Goal: Task Accomplishment & Management: Complete application form

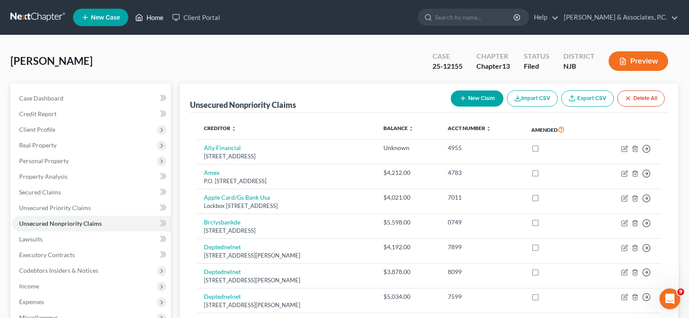
click at [157, 17] on link "Home" at bounding box center [149, 18] width 37 height 16
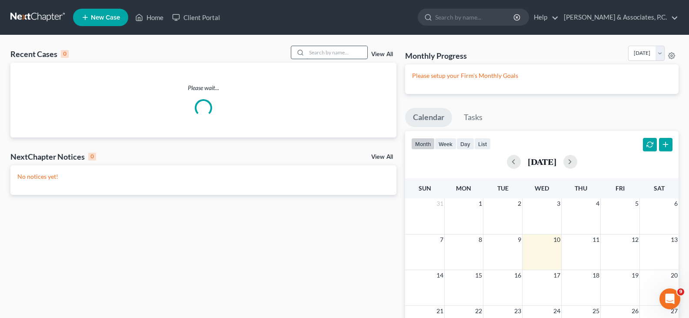
click at [311, 52] on input "search" at bounding box center [337, 52] width 61 height 13
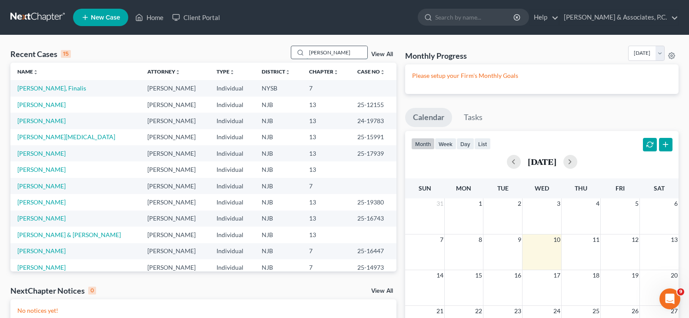
type input "[PERSON_NAME]"
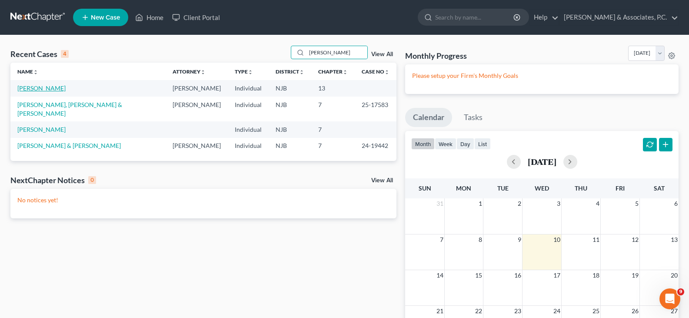
click at [54, 85] on link "[PERSON_NAME]" at bounding box center [41, 87] width 48 height 7
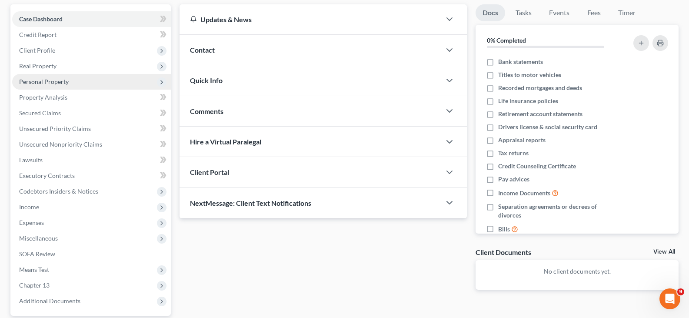
scroll to position [87, 0]
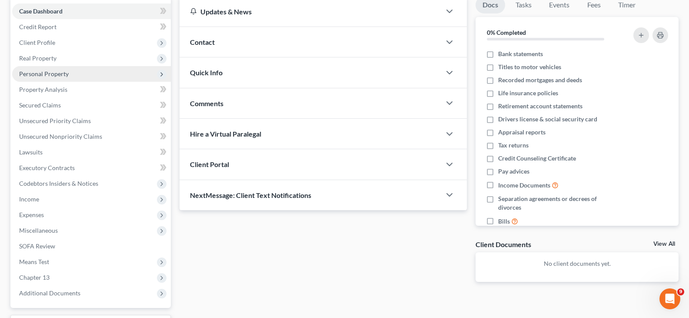
click at [38, 73] on span "Personal Property" at bounding box center [44, 73] width 50 height 7
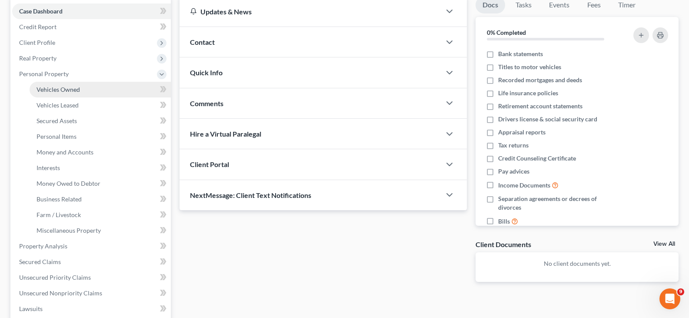
click at [53, 86] on span "Vehicles Owned" at bounding box center [58, 89] width 43 height 7
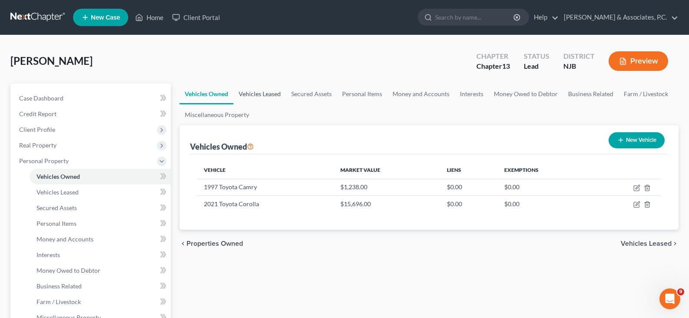
click at [254, 94] on link "Vehicles Leased" at bounding box center [260, 93] width 53 height 21
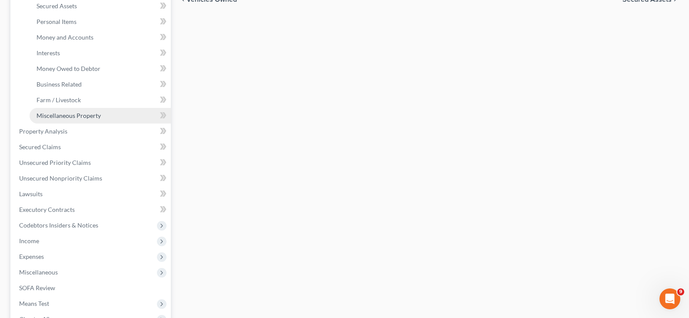
scroll to position [217, 0]
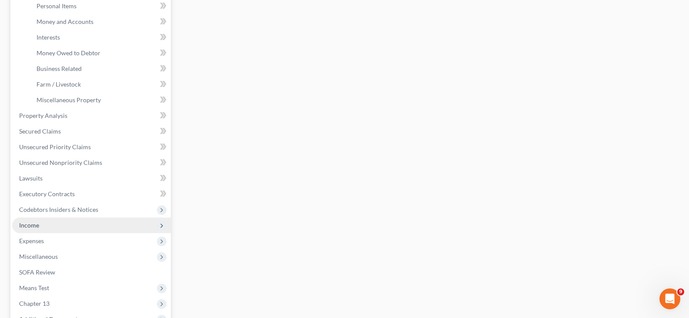
click at [30, 227] on span "Income" at bounding box center [29, 224] width 20 height 7
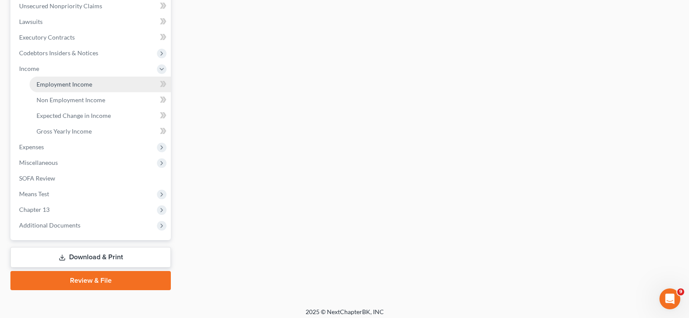
click at [67, 81] on span "Employment Income" at bounding box center [65, 83] width 56 height 7
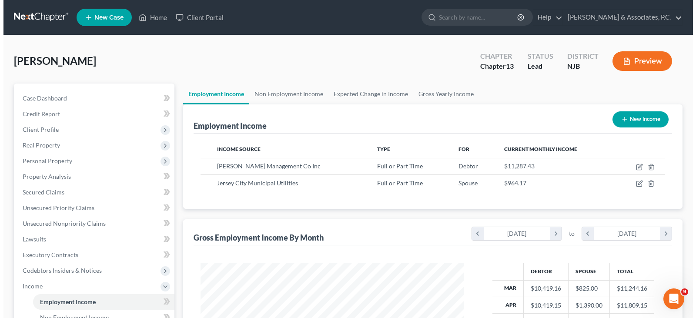
scroll to position [156, 281]
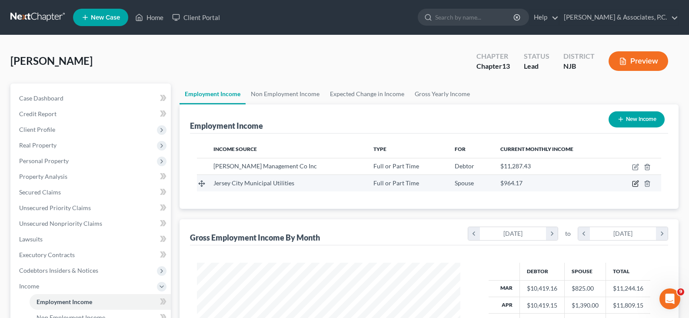
click at [635, 182] on icon "button" at bounding box center [635, 183] width 7 height 7
select select "0"
select select "33"
select select "2"
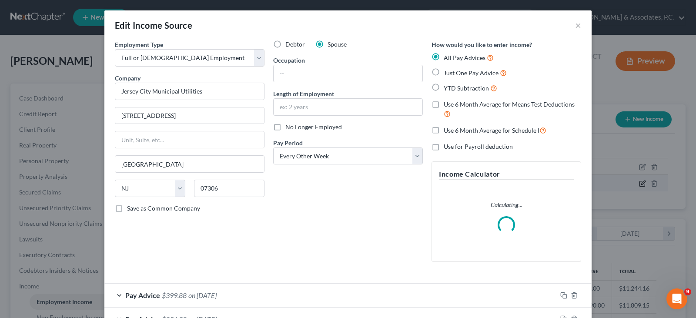
scroll to position [156, 284]
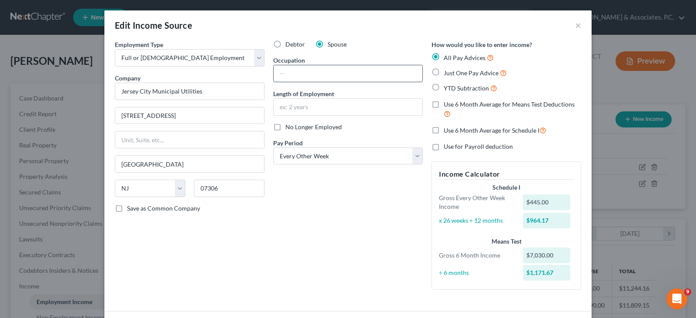
click at [300, 76] on input "text" at bounding box center [348, 73] width 149 height 17
click at [285, 70] on input "text" at bounding box center [348, 73] width 149 height 17
type input "Traffic Control"
click at [293, 100] on input "text" at bounding box center [348, 107] width 149 height 17
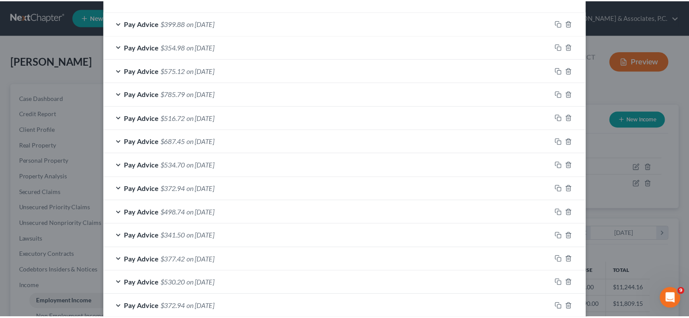
scroll to position [372, 0]
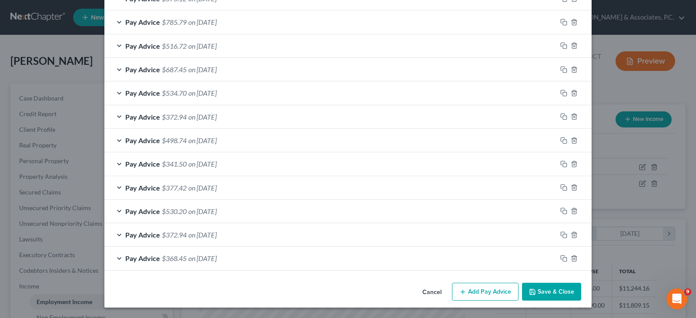
type input "1 Year 6 Months"
drag, startPoint x: 553, startPoint y: 290, endPoint x: 553, endPoint y: 286, distance: 4.4
click at [554, 290] on button "Save & Close" at bounding box center [551, 292] width 59 height 18
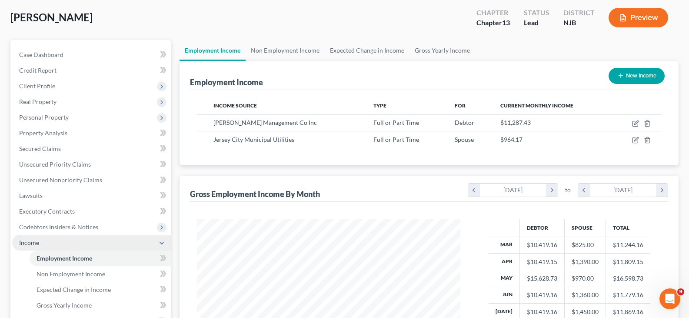
scroll to position [130, 0]
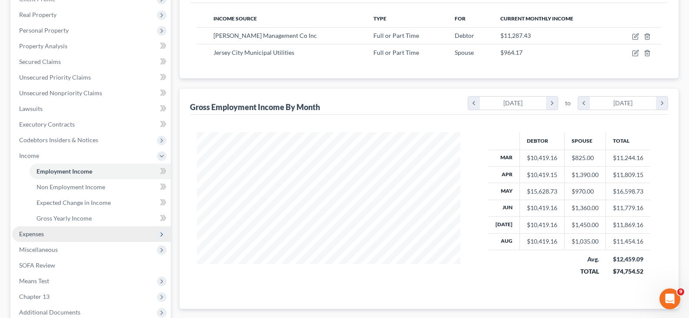
click at [30, 236] on span "Expenses" at bounding box center [31, 233] width 25 height 7
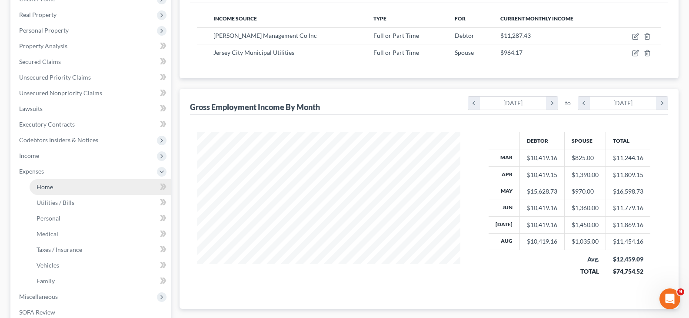
click at [47, 187] on span "Home" at bounding box center [45, 186] width 17 height 7
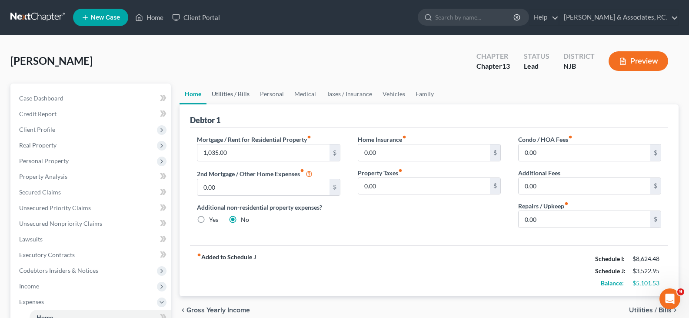
click at [223, 94] on link "Utilities / Bills" at bounding box center [231, 93] width 48 height 21
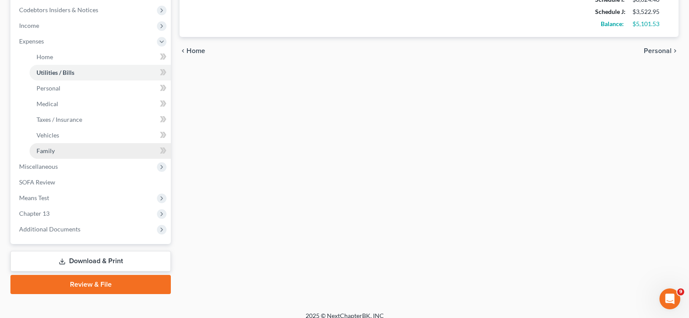
scroll to position [261, 0]
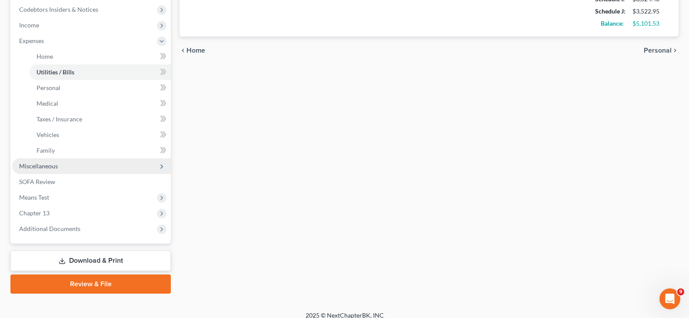
click at [40, 167] on span "Miscellaneous" at bounding box center [38, 165] width 39 height 7
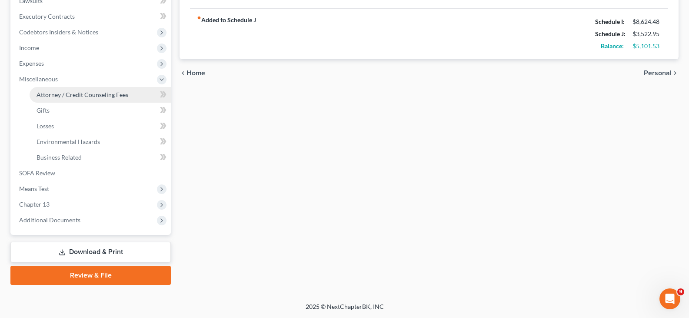
click at [65, 96] on span "Attorney / Credit Counseling Fees" at bounding box center [83, 94] width 92 height 7
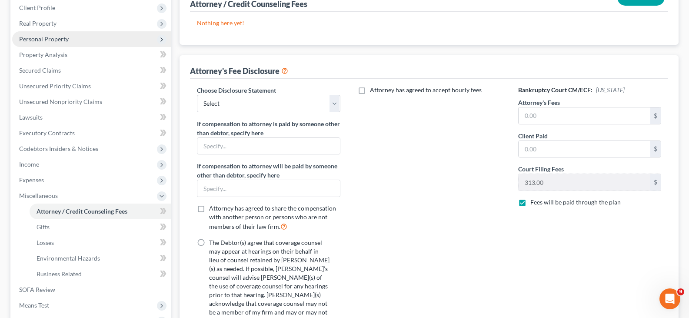
scroll to position [130, 0]
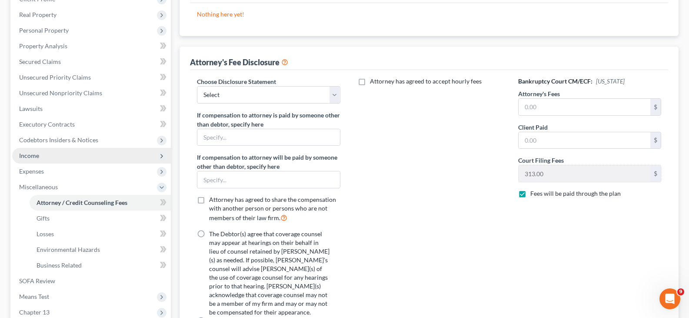
click at [31, 157] on span "Income" at bounding box center [29, 155] width 20 height 7
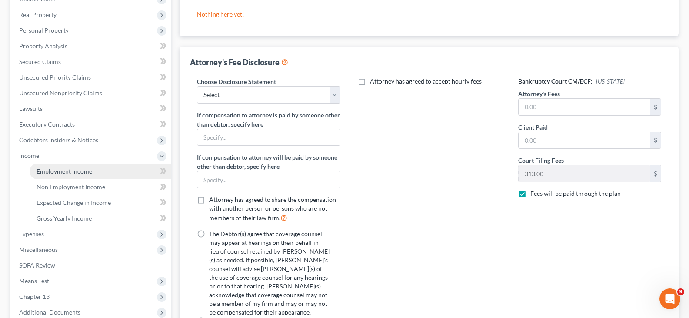
click at [55, 171] on span "Employment Income" at bounding box center [65, 170] width 56 height 7
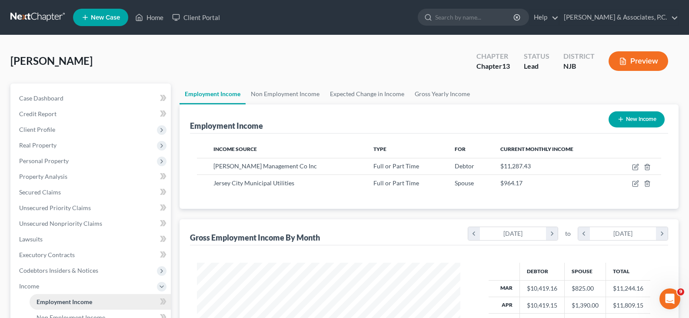
scroll to position [156, 281]
click at [295, 90] on link "Non Employment Income" at bounding box center [285, 93] width 79 height 21
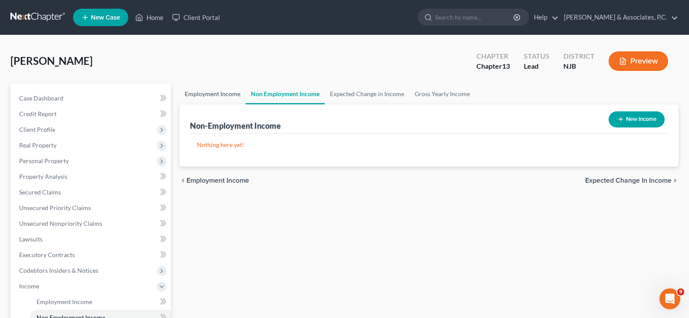
click at [219, 95] on link "Employment Income" at bounding box center [213, 93] width 66 height 21
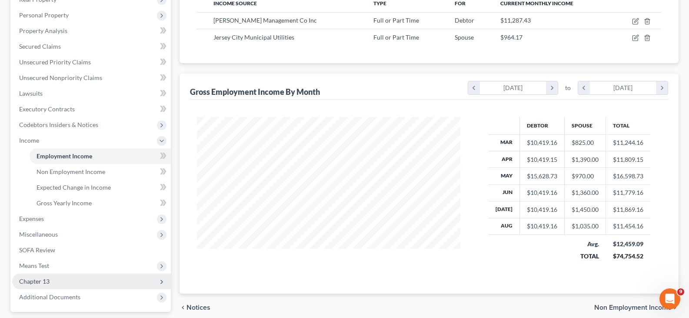
scroll to position [174, 0]
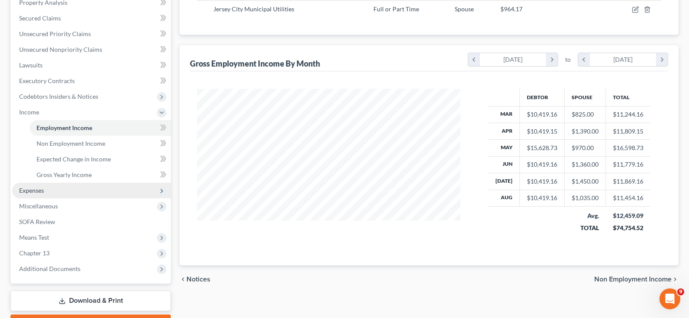
click at [34, 187] on span "Expenses" at bounding box center [31, 190] width 25 height 7
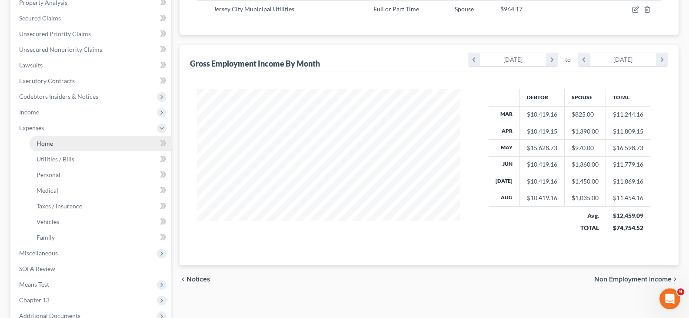
click at [49, 143] on span "Home" at bounding box center [45, 143] width 17 height 7
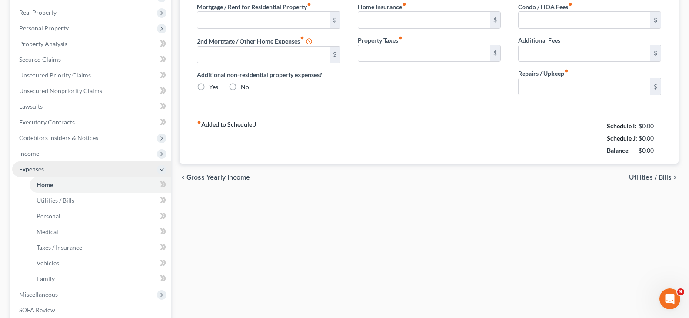
type input "1,035.00"
type input "0.00"
radio input "true"
type input "0.00"
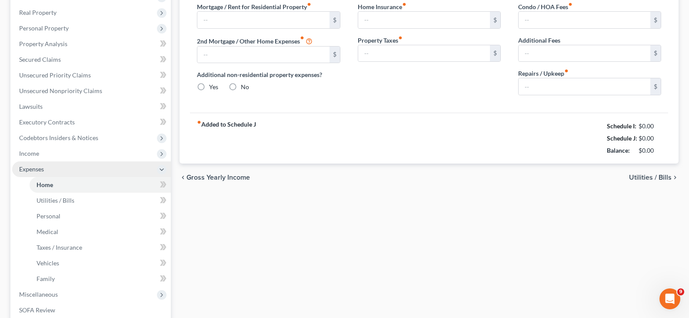
type input "0.00"
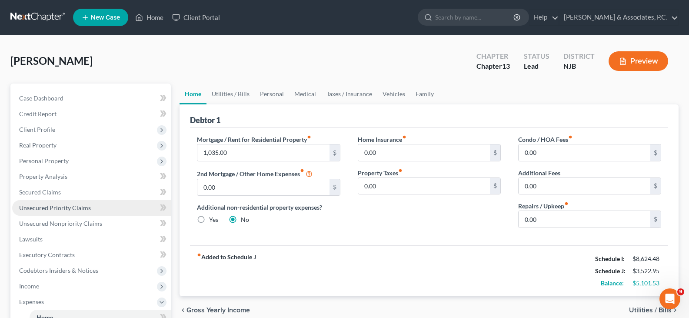
click at [42, 207] on span "Unsecured Priority Claims" at bounding box center [55, 207] width 72 height 7
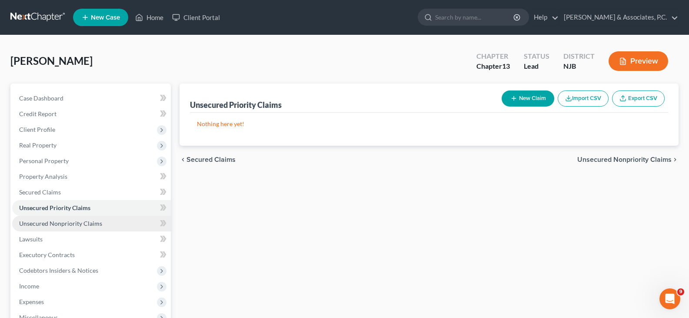
click at [45, 225] on span "Unsecured Nonpriority Claims" at bounding box center [60, 223] width 83 height 7
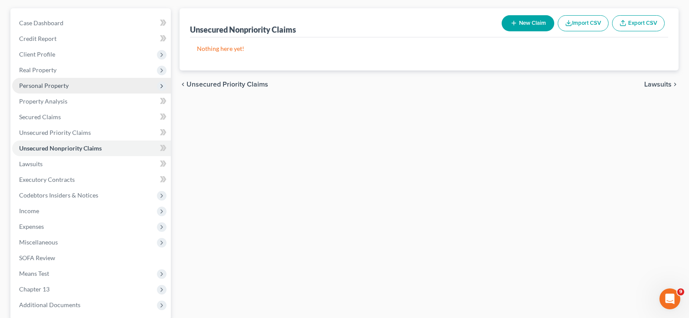
scroll to position [87, 0]
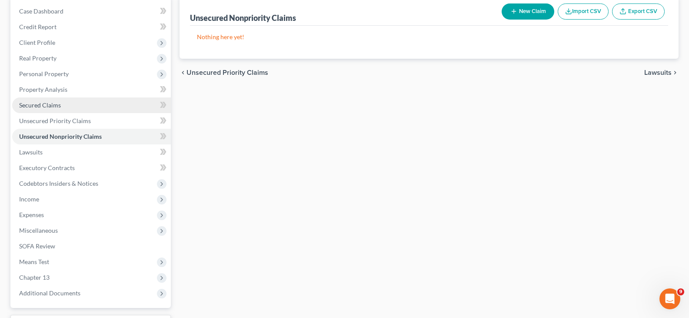
click at [38, 103] on span "Secured Claims" at bounding box center [40, 104] width 42 height 7
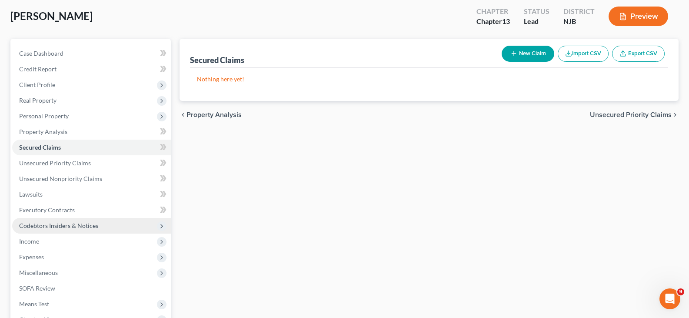
scroll to position [160, 0]
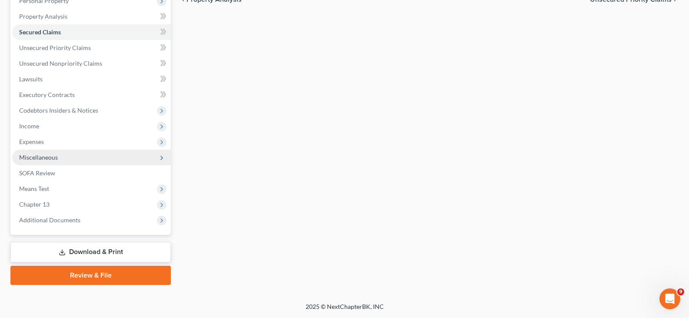
click at [45, 158] on span "Miscellaneous" at bounding box center [38, 156] width 39 height 7
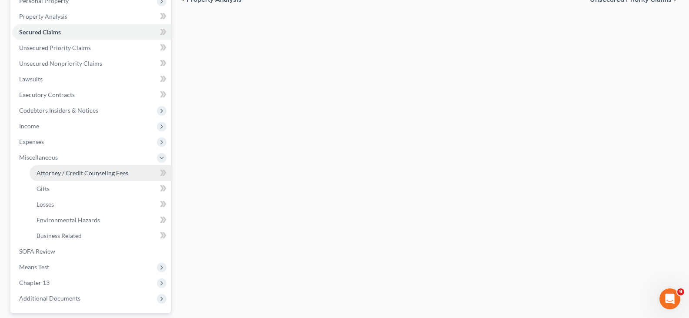
click at [67, 173] on span "Attorney / Credit Counseling Fees" at bounding box center [83, 172] width 92 height 7
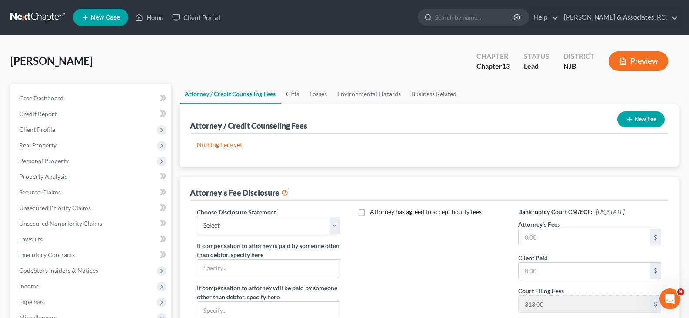
click at [642, 117] on button "New Fee" at bounding box center [640, 119] width 47 height 16
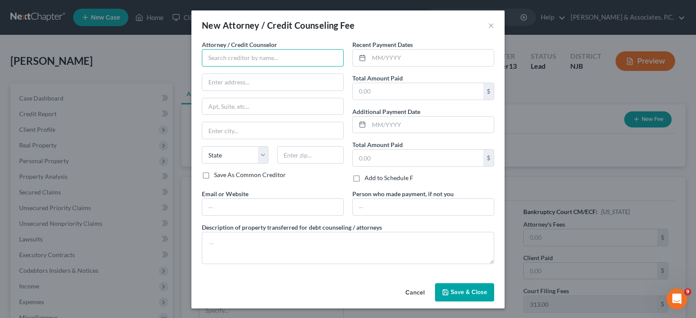
click at [254, 58] on input "text" at bounding box center [273, 57] width 142 height 17
type input "[PERSON_NAME]"
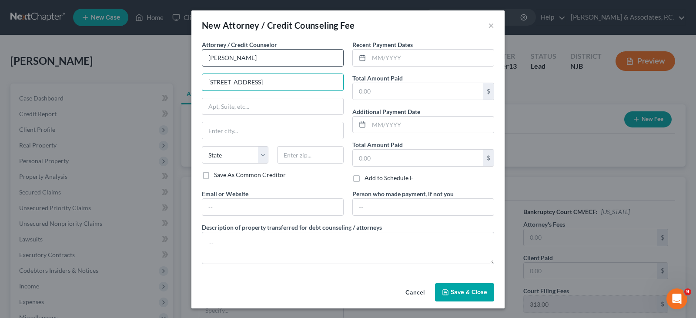
type input "[STREET_ADDRESS]"
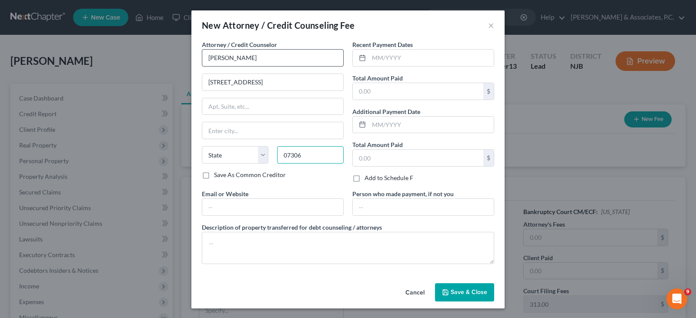
type input "07306"
type input "[GEOGRAPHIC_DATA]"
select select "33"
click at [460, 290] on span "Save & Close" at bounding box center [468, 291] width 37 height 7
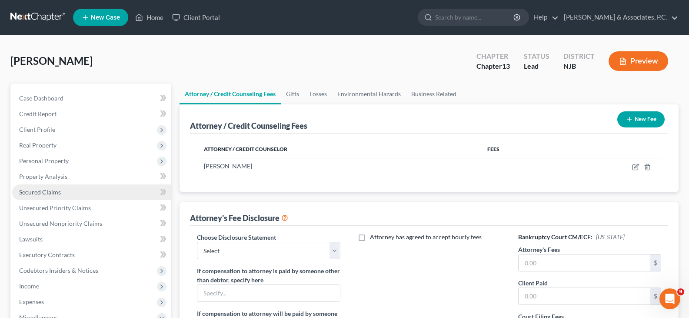
click at [44, 190] on span "Secured Claims" at bounding box center [40, 191] width 42 height 7
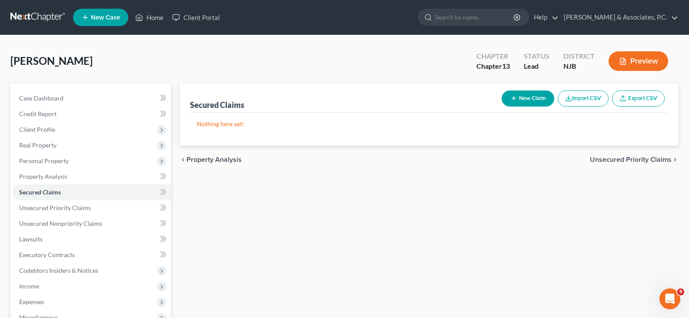
click at [307, 53] on div "[PERSON_NAME] Chapter Chapter 13 Status Lead District [GEOGRAPHIC_DATA] Preview" at bounding box center [344, 65] width 668 height 38
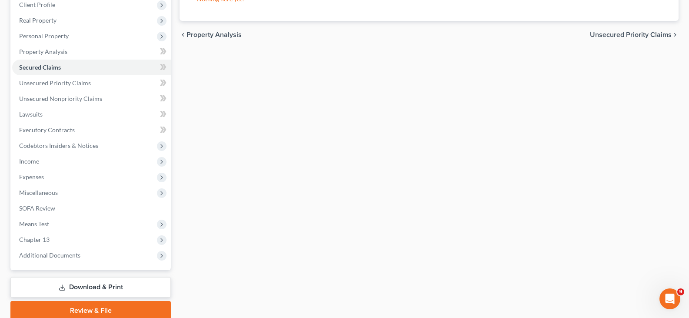
scroll to position [160, 0]
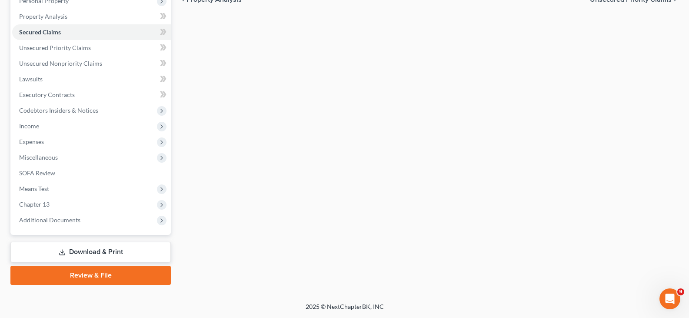
click at [258, 208] on div "Secured Claims New Claim Import CSV Export CSV Nothing here yet! Previous 1 Nex…" at bounding box center [429, 103] width 508 height 361
click at [31, 170] on span "SOFA Review" at bounding box center [37, 172] width 36 height 7
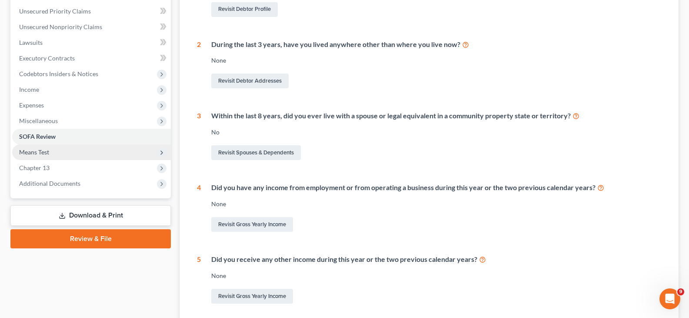
scroll to position [217, 0]
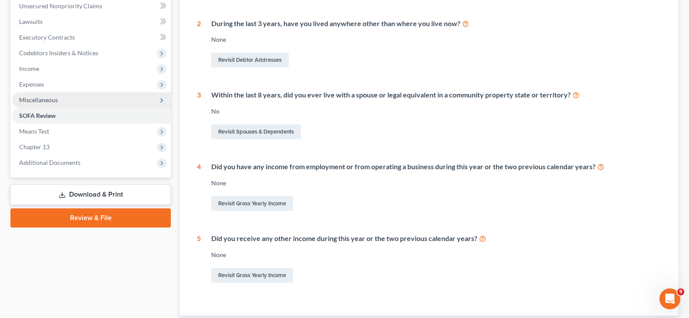
click at [36, 101] on span "Miscellaneous" at bounding box center [38, 99] width 39 height 7
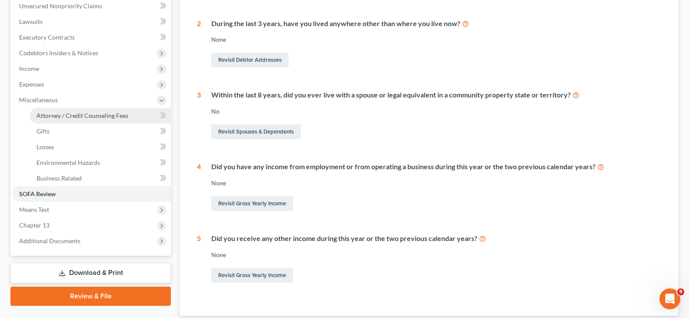
click at [58, 114] on span "Attorney / Credit Counseling Fees" at bounding box center [83, 115] width 92 height 7
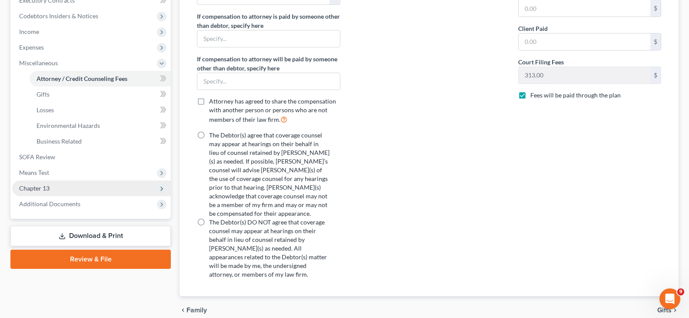
scroll to position [285, 0]
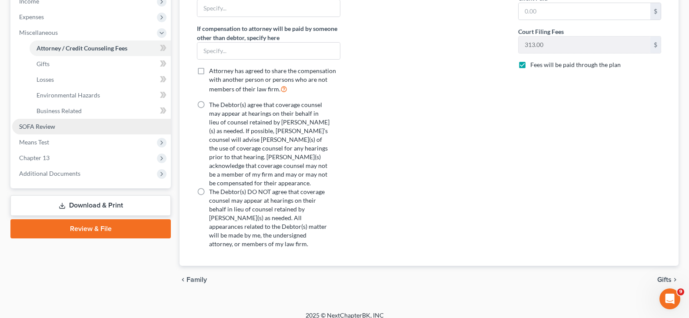
click at [39, 126] on span "SOFA Review" at bounding box center [37, 126] width 36 height 7
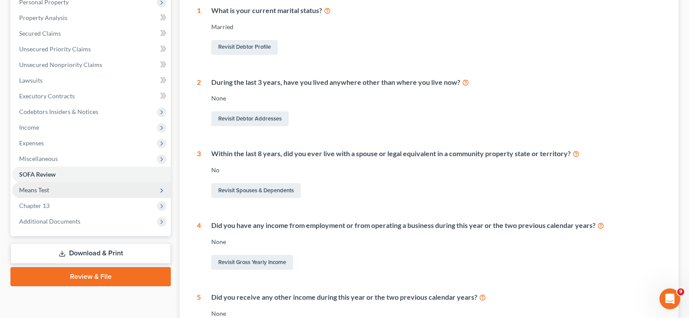
scroll to position [174, 0]
